Goal: Contribute content: Add original content to the website for others to see

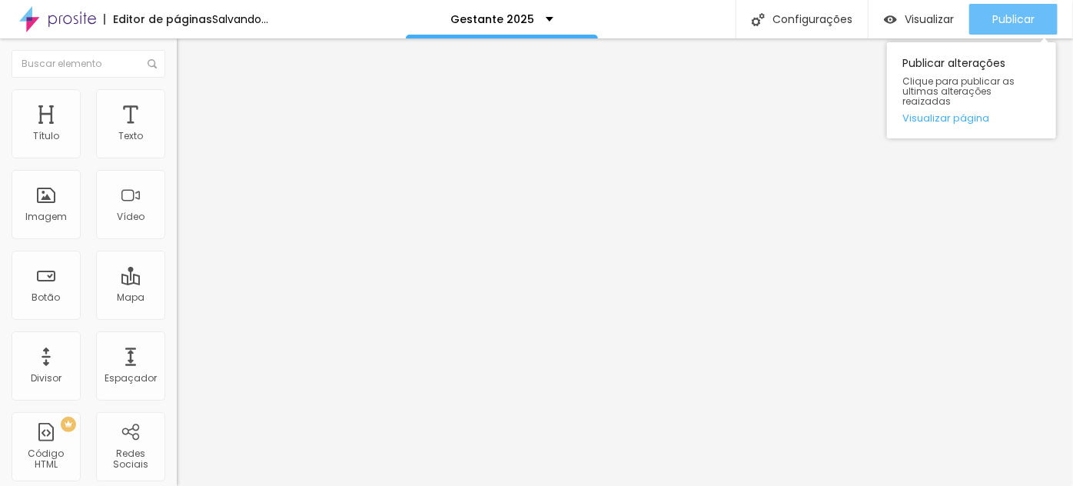
click at [1006, 22] on span "Publicar" at bounding box center [1013, 19] width 42 height 12
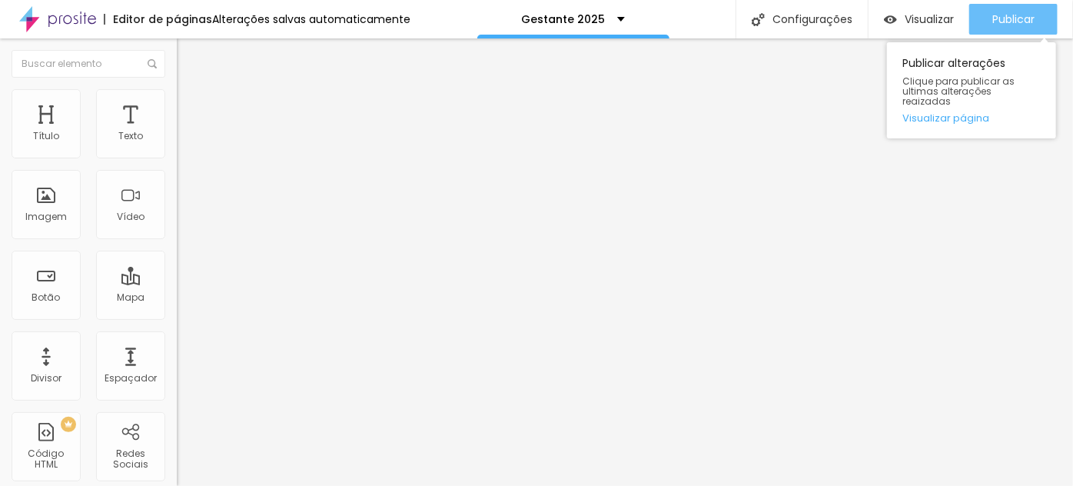
click at [1005, 18] on span "Publicar" at bounding box center [1013, 19] width 42 height 12
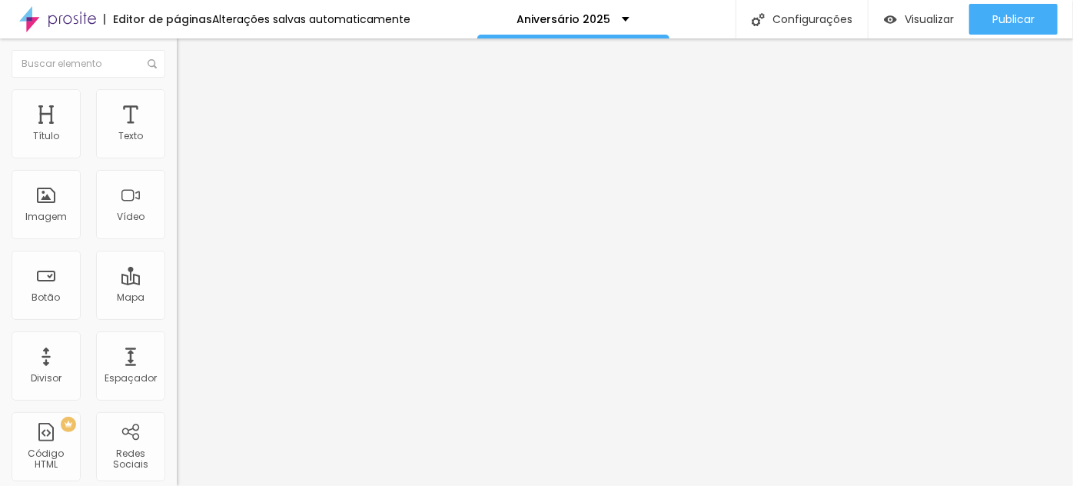
click at [188, 52] on img "button" at bounding box center [194, 56] width 12 height 12
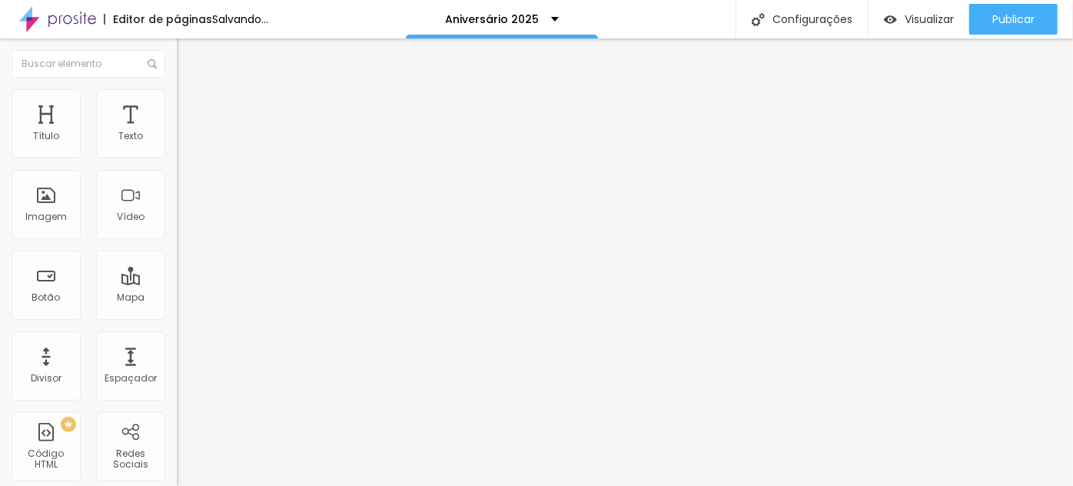
click at [177, 132] on span "Adicionar imagem" at bounding box center [226, 125] width 99 height 13
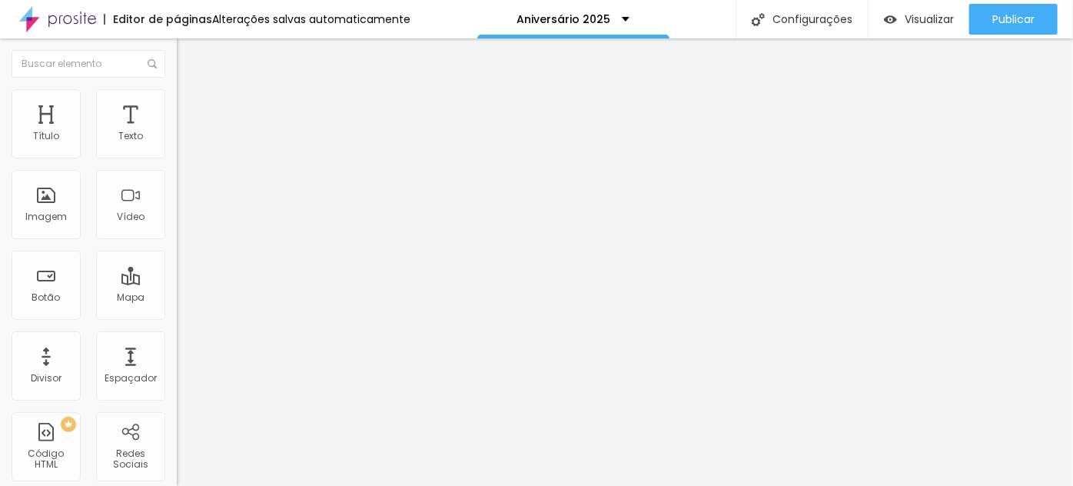
scroll to position [1005, 0]
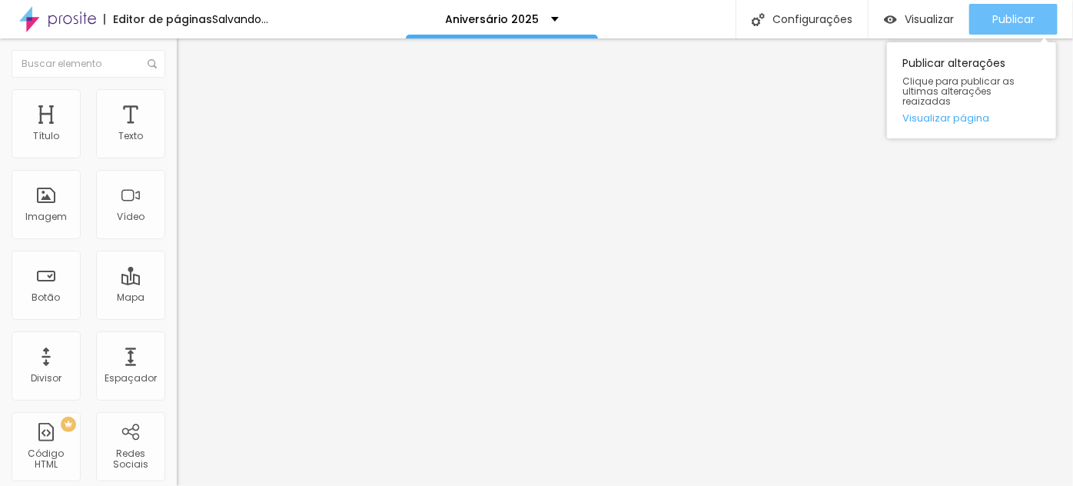
click at [1023, 27] on div "Publicar" at bounding box center [1013, 19] width 42 height 31
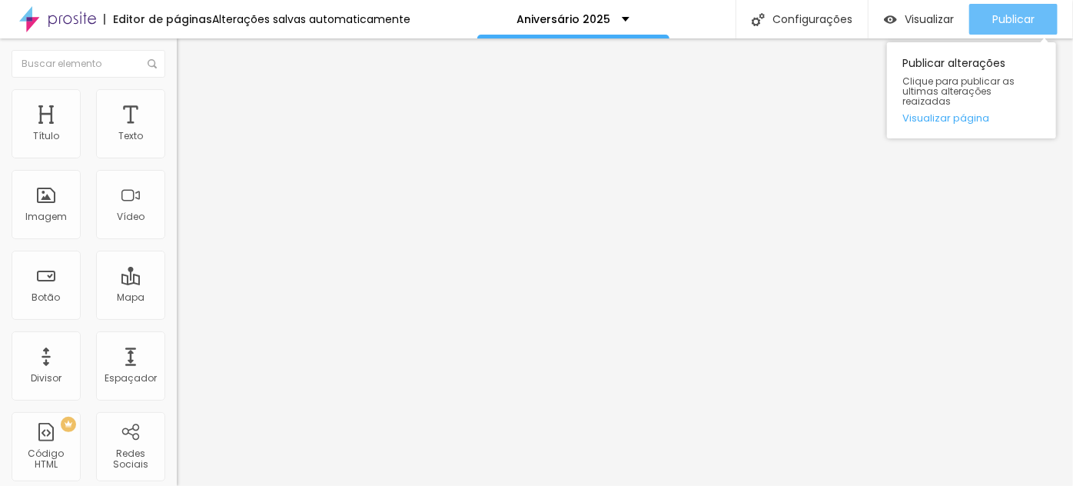
click at [1027, 13] on span "Publicar" at bounding box center [1013, 19] width 42 height 12
click at [1012, 22] on span "Publicar" at bounding box center [1013, 19] width 42 height 12
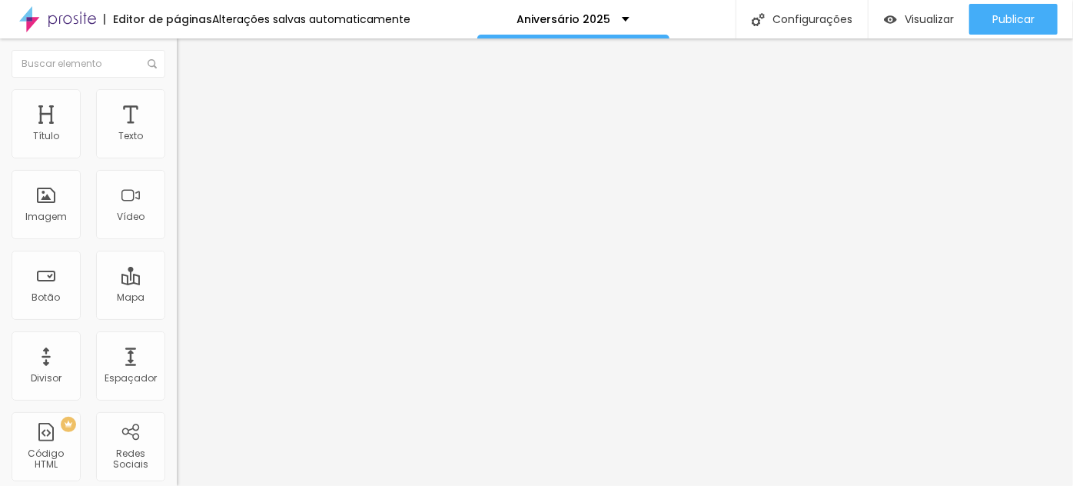
click at [177, 132] on span "Trocar imagem" at bounding box center [219, 125] width 84 height 13
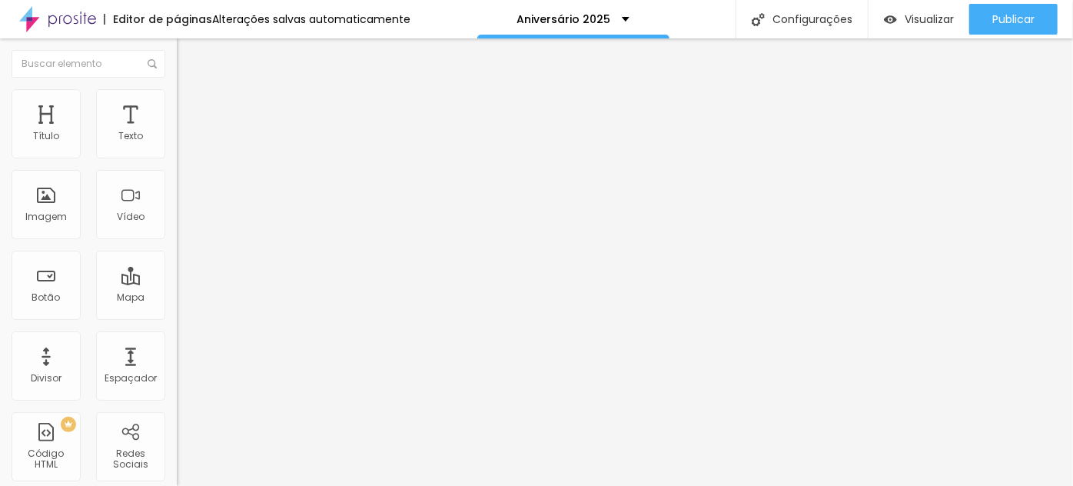
click at [177, 132] on span "Trocar imagem" at bounding box center [219, 125] width 84 height 13
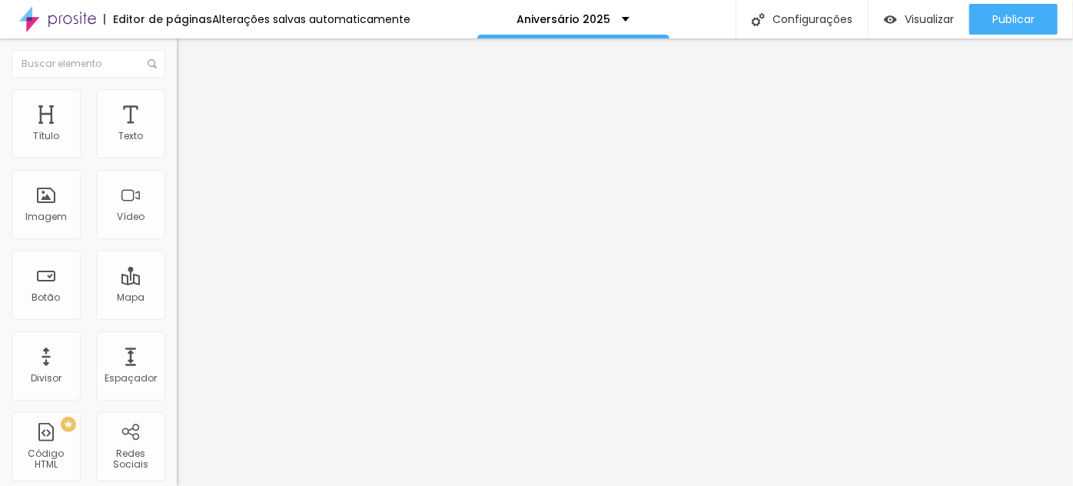
click at [177, 132] on span "Trocar imagem" at bounding box center [219, 125] width 84 height 13
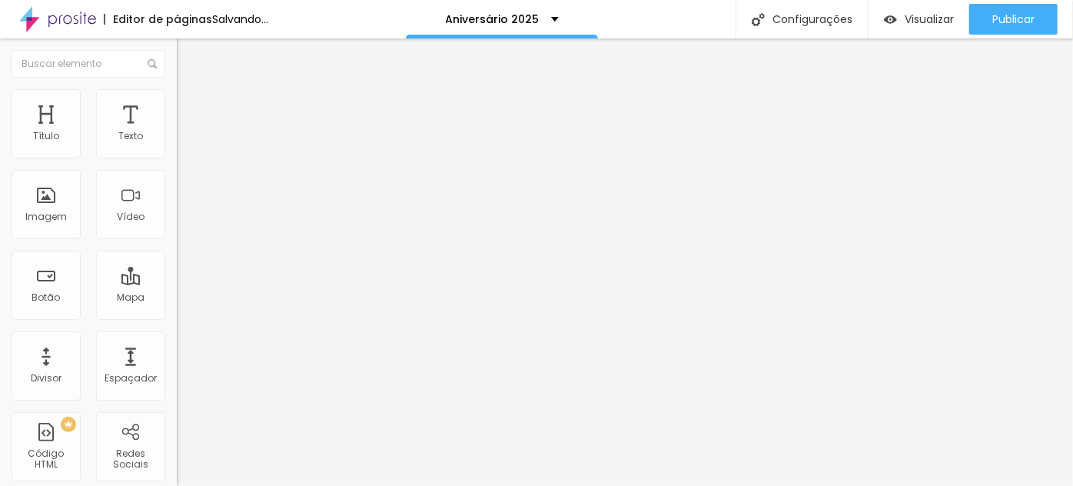
click at [177, 132] on span "Trocar imagem" at bounding box center [219, 125] width 84 height 13
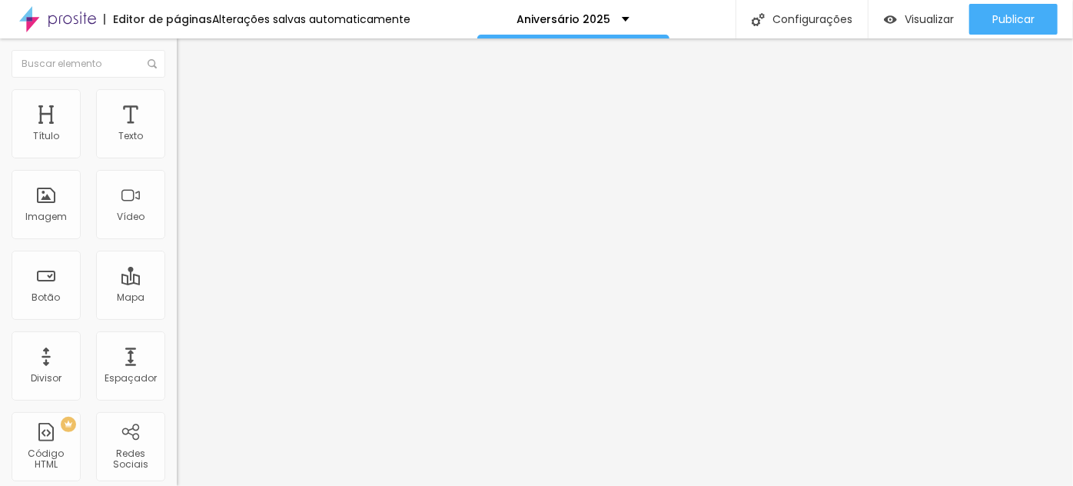
scroll to position [0, 0]
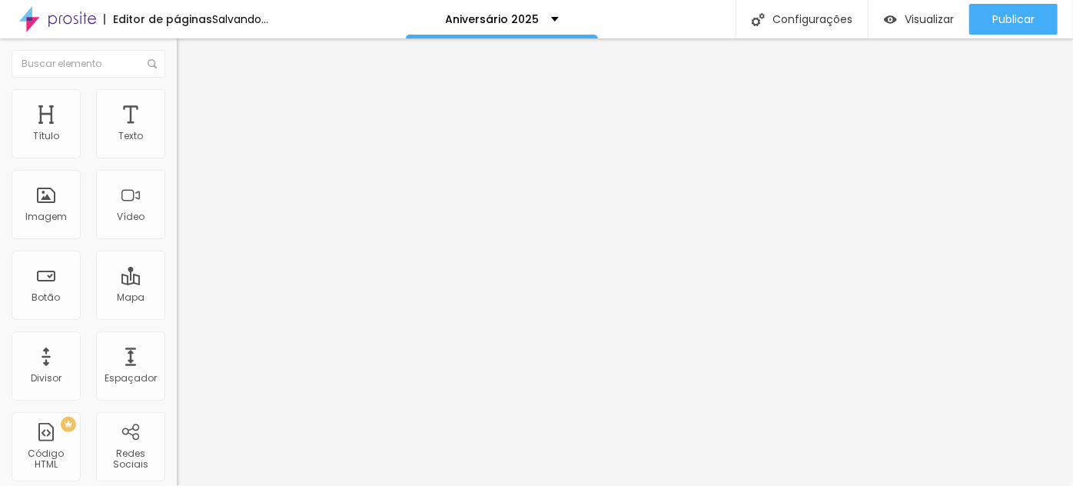
click at [177, 132] on span "Trocar imagem" at bounding box center [219, 125] width 84 height 13
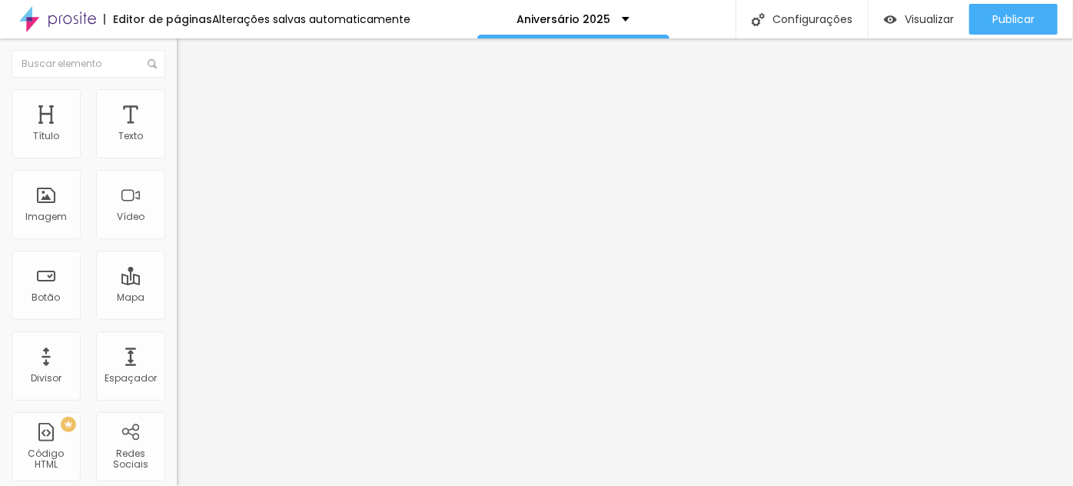
click at [177, 132] on span "Trocar imagem" at bounding box center [219, 125] width 84 height 13
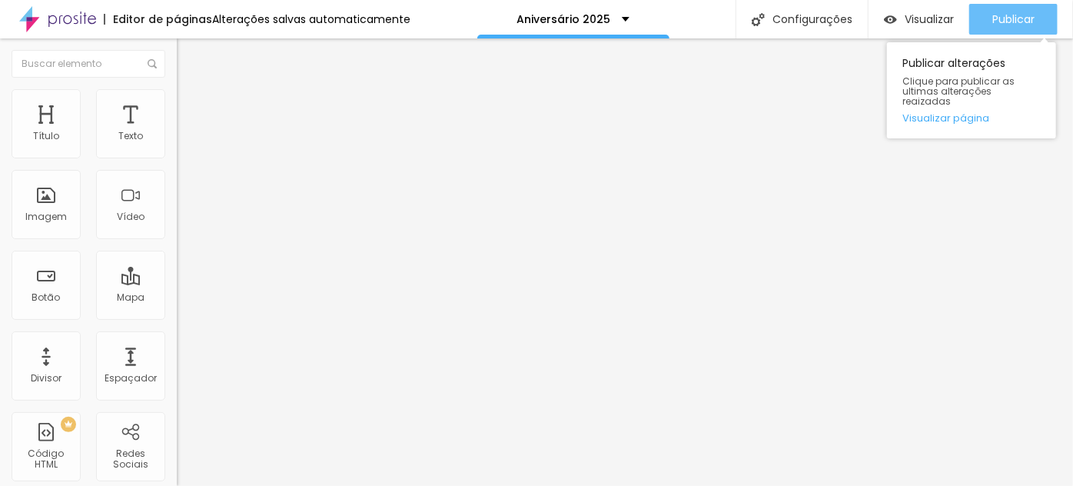
click at [1017, 18] on span "Publicar" at bounding box center [1013, 19] width 42 height 12
drag, startPoint x: 1035, startPoint y: 18, endPoint x: 928, endPoint y: 114, distance: 143.1
click at [1035, 18] on button "Publicar" at bounding box center [1013, 19] width 88 height 31
click at [1033, 18] on span "Publicar" at bounding box center [1013, 19] width 42 height 12
click at [1015, 8] on div "Publicar" at bounding box center [1013, 19] width 42 height 31
